Goal: Task Accomplishment & Management: Manage account settings

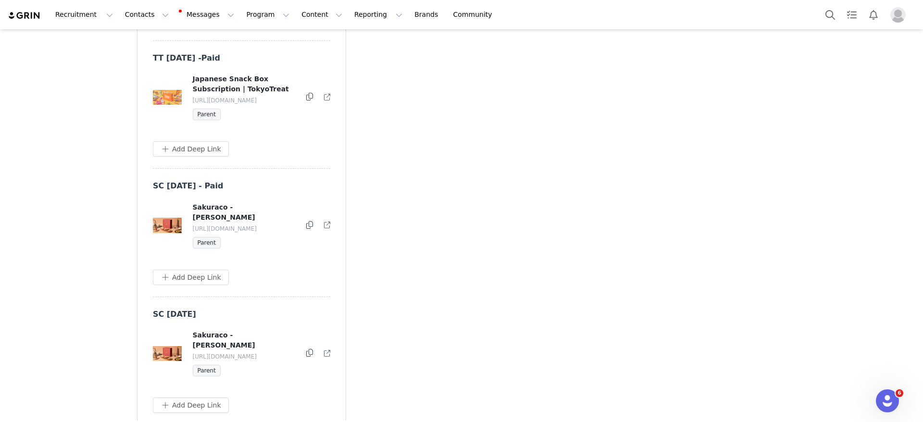
scroll to position [4940, 0]
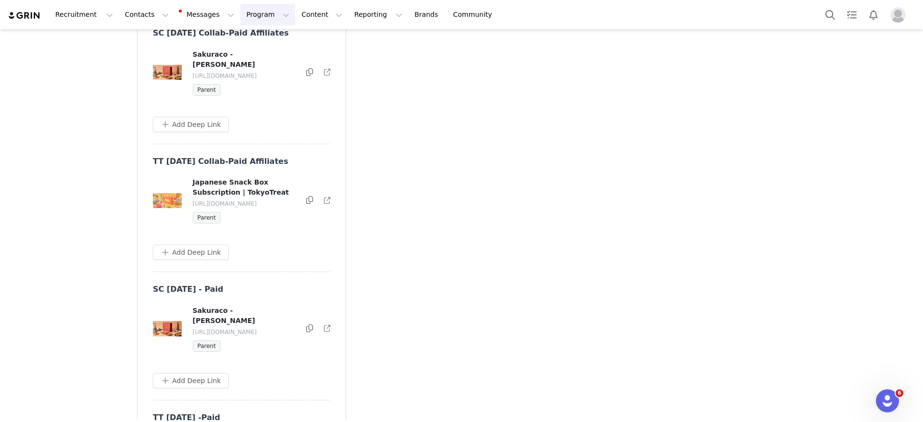
click at [258, 17] on button "Program Program" at bounding box center [267, 15] width 55 height 22
click at [262, 54] on link "Campaigns" at bounding box center [255, 60] width 76 height 18
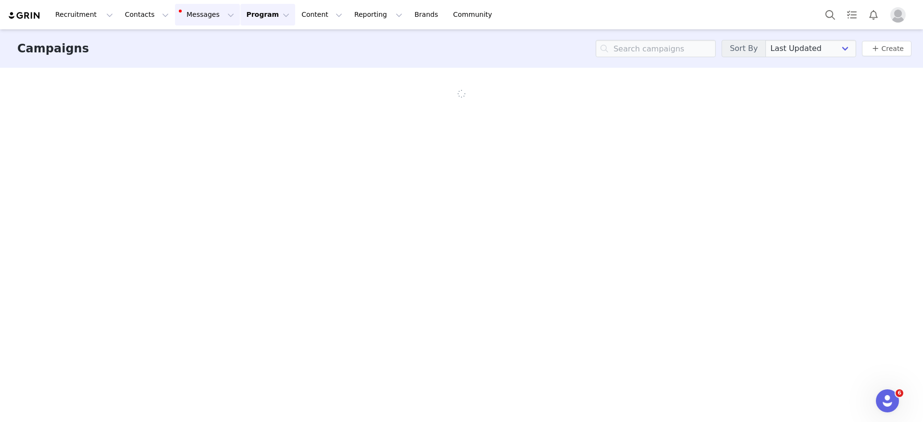
click at [178, 4] on button "Messages Messages" at bounding box center [207, 15] width 65 height 22
click at [122, 16] on button "Contacts Contacts" at bounding box center [146, 15] width 55 height 22
click at [142, 38] on div "Creators" at bounding box center [140, 40] width 52 height 8
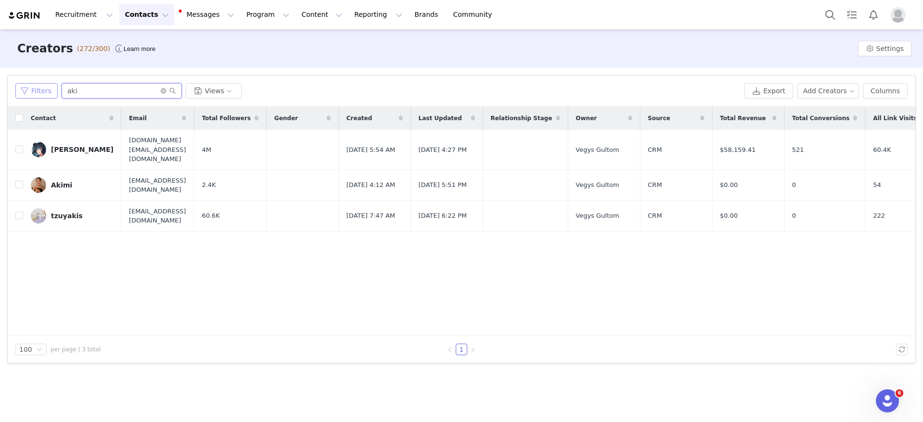
drag, startPoint x: 90, startPoint y: 94, endPoint x: 27, endPoint y: 86, distance: 63.5
click at [27, 86] on div "Filters aki Views" at bounding box center [377, 90] width 725 height 15
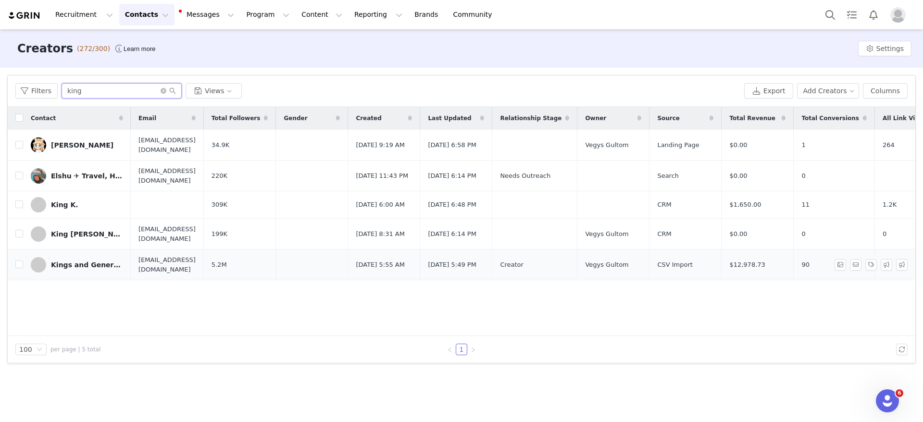
type input "king"
click at [82, 273] on link "Kings and Generals" at bounding box center [77, 264] width 92 height 15
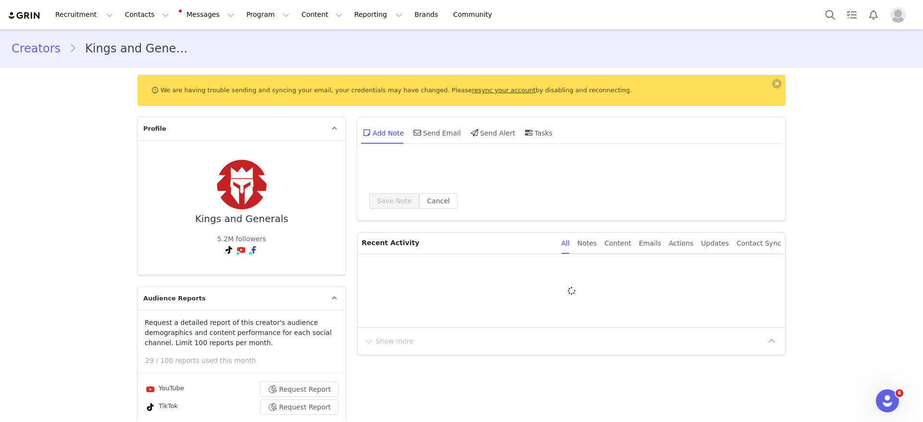
type input "+1 ([GEOGRAPHIC_DATA])"
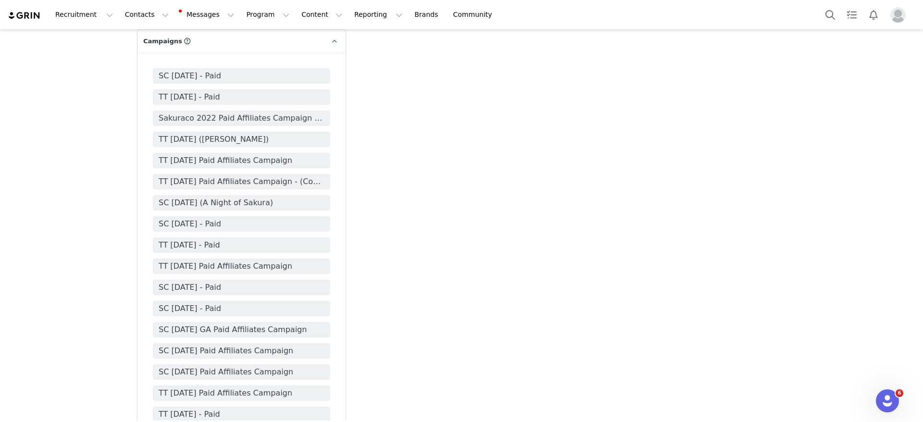
scroll to position [2669, 0]
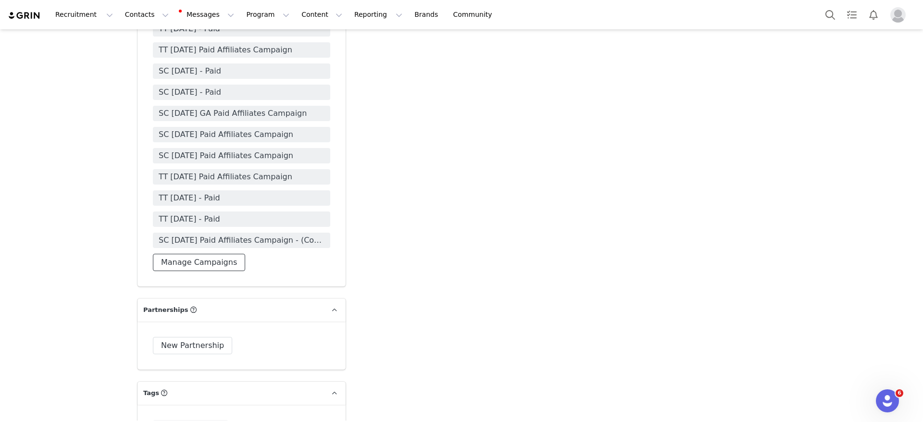
click at [183, 254] on button "Manage Campaigns" at bounding box center [199, 262] width 92 height 17
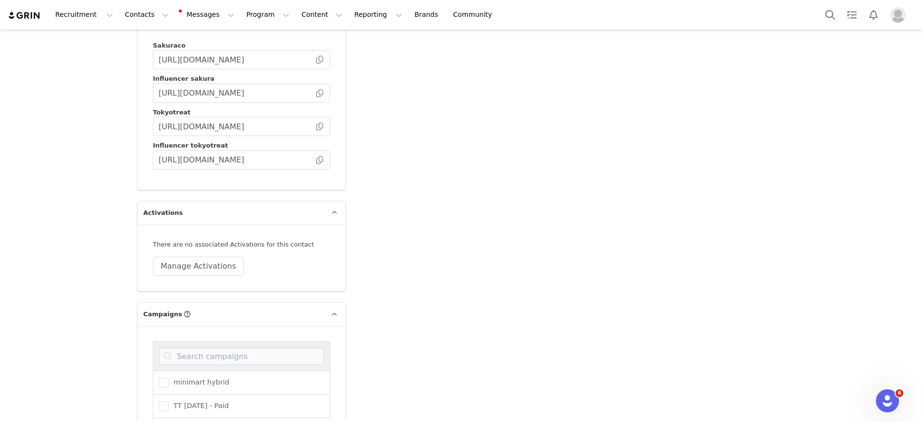
scroll to position [2232, 0]
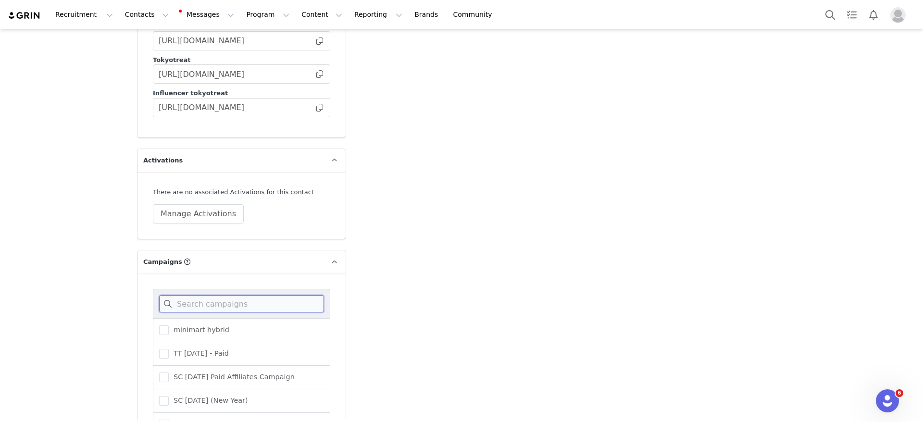
click at [221, 295] on input at bounding box center [241, 303] width 165 height 17
type input "sep"
click at [212, 366] on div "SC [DATE] - Nikko" at bounding box center [241, 378] width 177 height 24
click at [205, 373] on span "SC [DATE] - Nikko" at bounding box center [202, 377] width 66 height 9
click at [169, 373] on input "SC [DATE] - Nikko" at bounding box center [169, 373] width 0 height 0
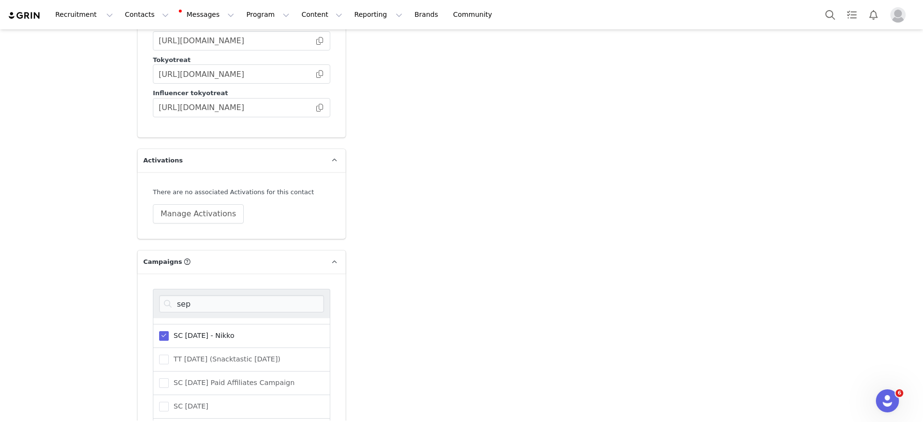
scroll to position [71, 0]
click at [189, 415] on div "TT [DATE] Paid Affiliates Campaign" at bounding box center [241, 427] width 177 height 24
click at [194, 398] on span "TT [DATE] -[DATE]" at bounding box center [202, 402] width 67 height 9
click at [169, 398] on input "TT [DATE] -[DATE]" at bounding box center [169, 398] width 0 height 0
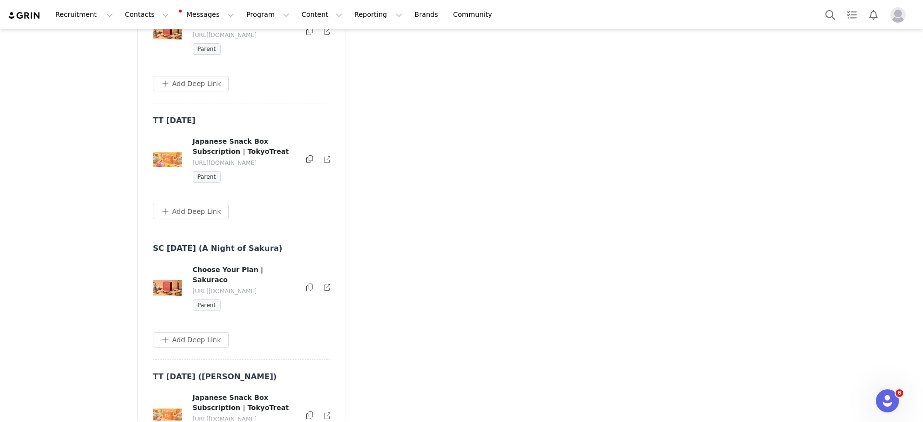
scroll to position [5546, 0]
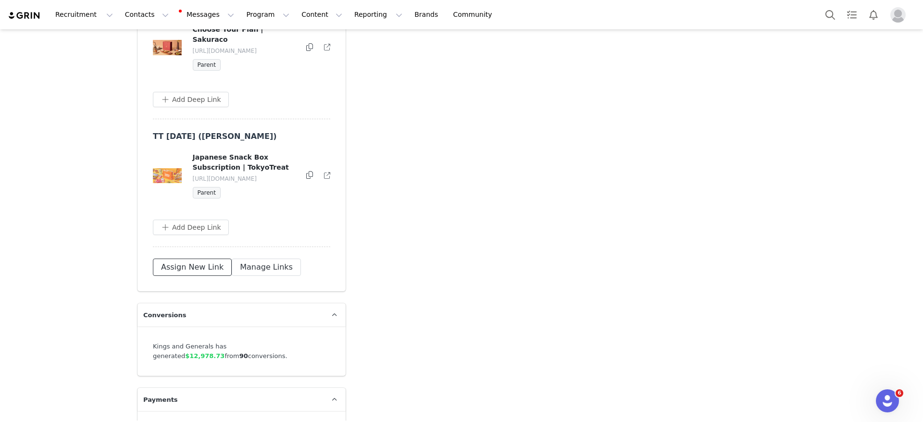
click at [198, 259] on button "Assign New Link" at bounding box center [192, 267] width 79 height 17
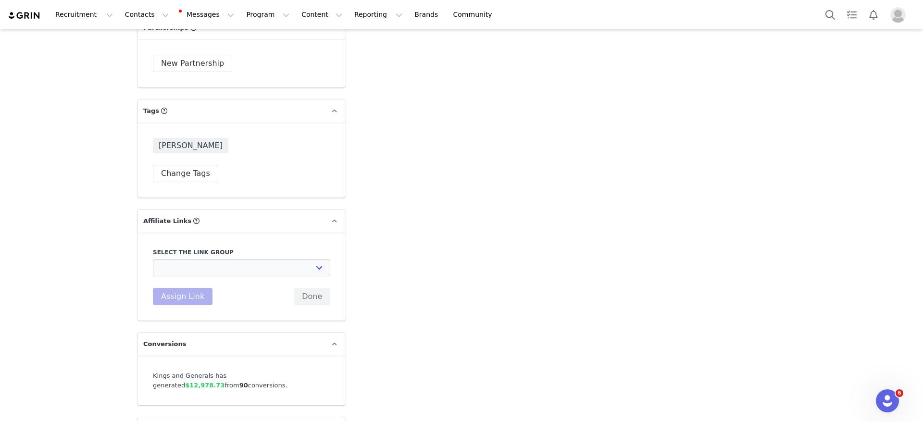
scroll to position [3011, 0]
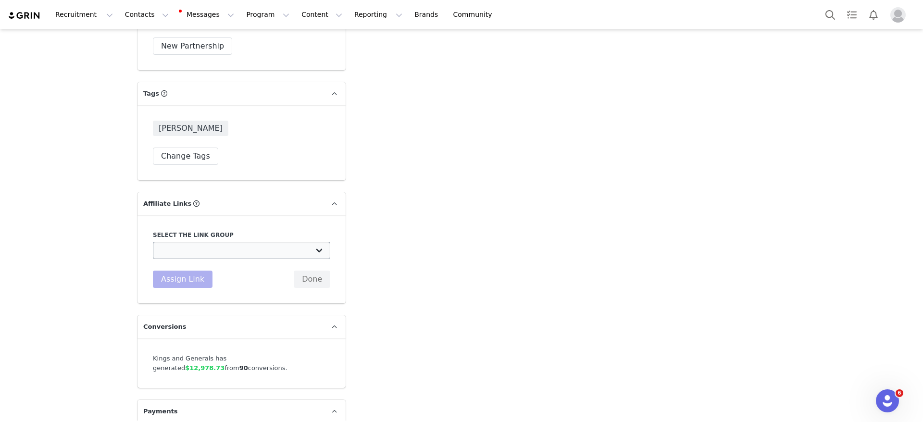
drag, startPoint x: 226, startPoint y: 194, endPoint x: 227, endPoint y: 180, distance: 14.0
click at [226, 231] on div "Select the link group Paid Affiliate - YouTube (Dedicated Video): [URL][DOMAIN_…" at bounding box center [241, 259] width 177 height 57
drag, startPoint x: 227, startPoint y: 180, endPoint x: 231, endPoint y: 190, distance: 10.4
click at [227, 242] on select "Paid Affiliate - YouTube (Dedicated Video): [URL][DOMAIN_NAME] Paid Affiliates …" at bounding box center [241, 250] width 177 height 17
select select "32980"
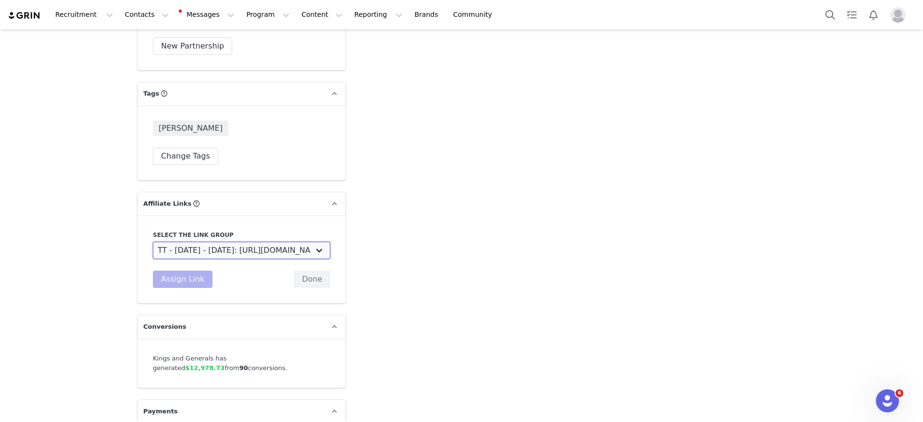
click at [153, 242] on select "Paid Affiliate - YouTube (Dedicated Video): [URL][DOMAIN_NAME] Paid Affiliates …" at bounding box center [241, 250] width 177 height 17
click at [193, 271] on button "Assign Link" at bounding box center [183, 279] width 60 height 17
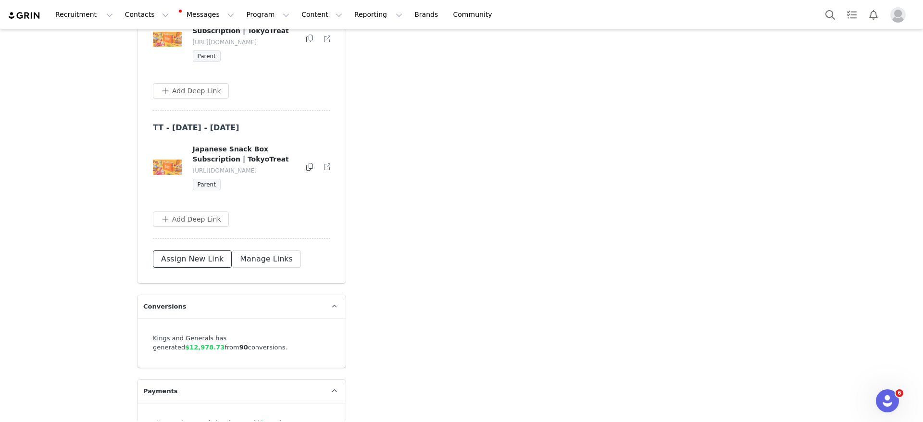
click at [175, 251] on button "Assign New Link" at bounding box center [192, 259] width 79 height 17
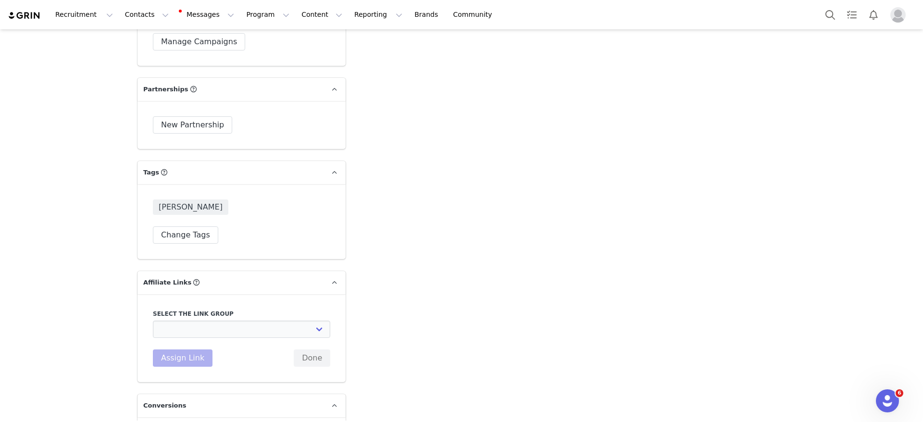
scroll to position [2866, 0]
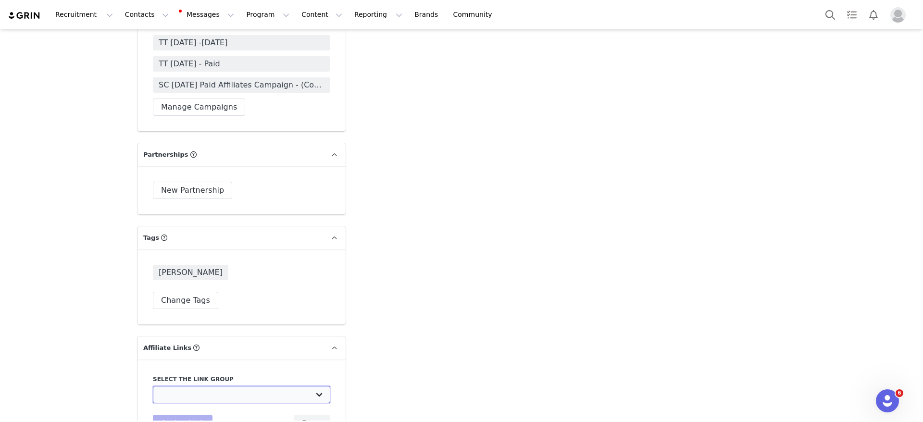
drag, startPoint x: 208, startPoint y: 326, endPoint x: 208, endPoint y: 318, distance: 7.7
click at [208, 386] on select "Paid Affiliate - YouTube (Dedicated Video): [URL][DOMAIN_NAME] Paid Affiliates …" at bounding box center [241, 394] width 177 height 17
select select "32979"
click at [153, 386] on select "Paid Affiliate - YouTube (Dedicated Video): [URL][DOMAIN_NAME] Paid Affiliates …" at bounding box center [241, 394] width 177 height 17
click at [168, 415] on button "Assign Link" at bounding box center [183, 423] width 60 height 17
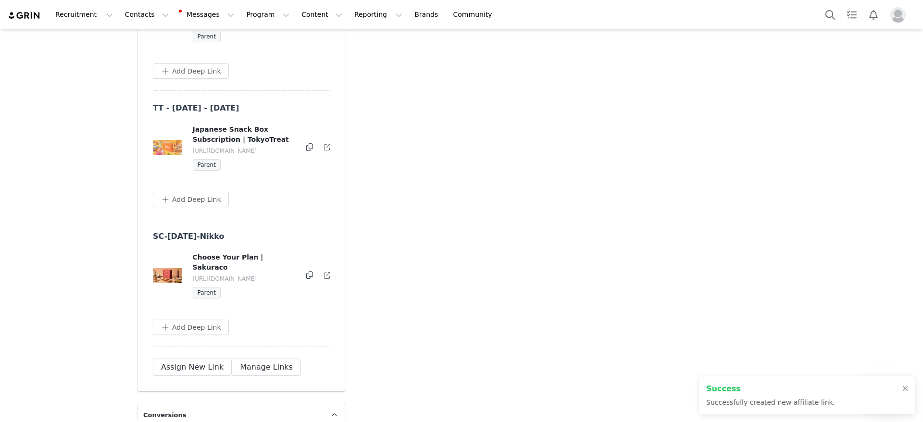
scroll to position [5679, 0]
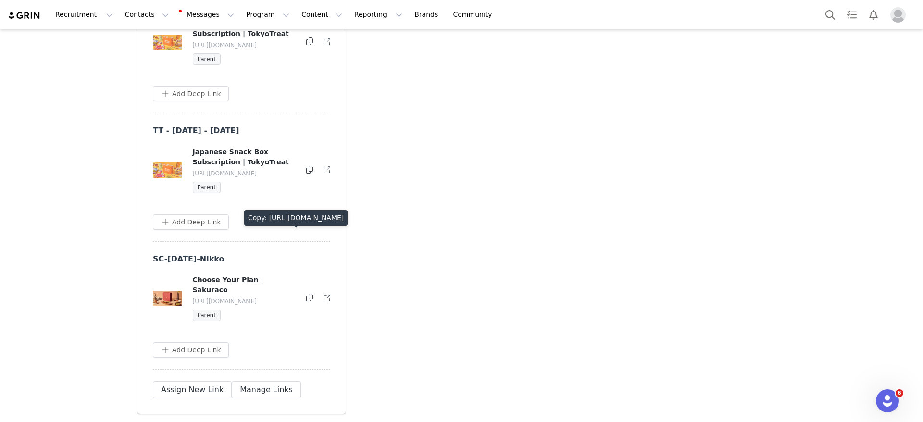
click at [306, 294] on icon at bounding box center [309, 298] width 7 height 8
click at [306, 166] on icon at bounding box center [309, 170] width 7 height 8
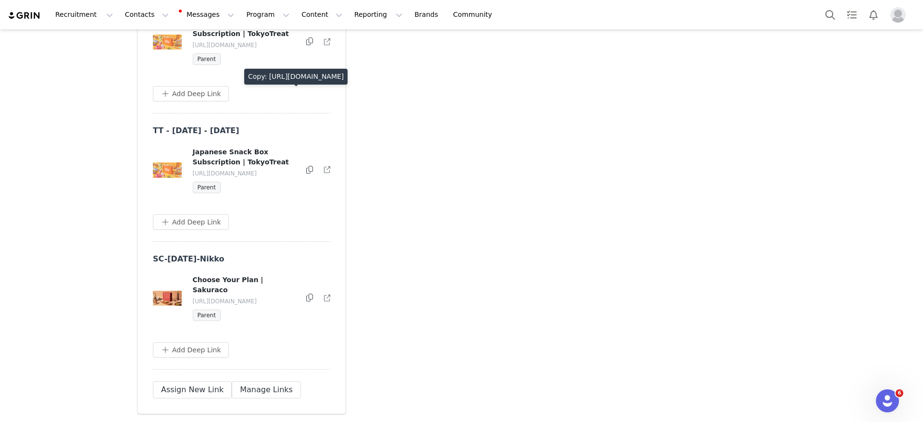
click at [306, 164] on button at bounding box center [309, 170] width 7 height 12
click at [306, 166] on icon at bounding box center [309, 170] width 7 height 8
click at [306, 294] on icon at bounding box center [309, 298] width 7 height 8
